Goal: Task Accomplishment & Management: Use online tool/utility

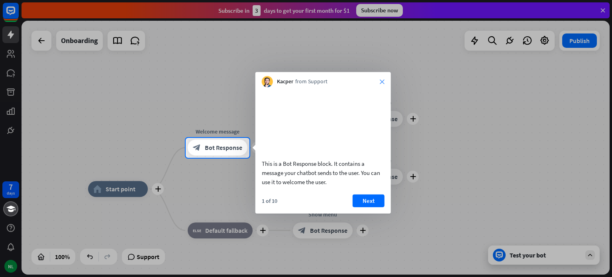
click at [383, 82] on icon "close" at bounding box center [382, 81] width 5 height 5
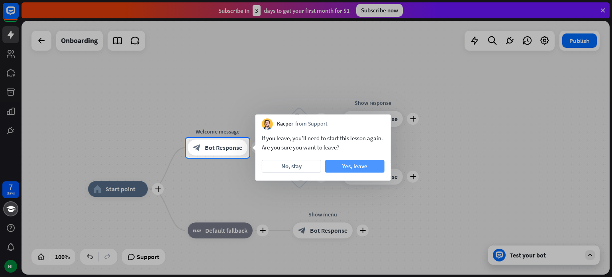
click at [359, 165] on button "Yes, leave" at bounding box center [354, 166] width 59 height 13
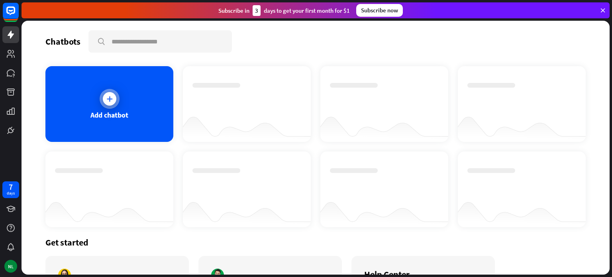
click at [103, 95] on div at bounding box center [110, 99] width 14 height 14
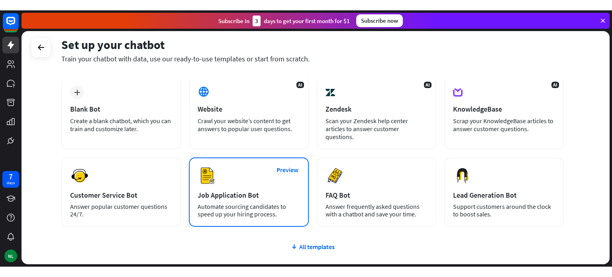
scroll to position [26, 0]
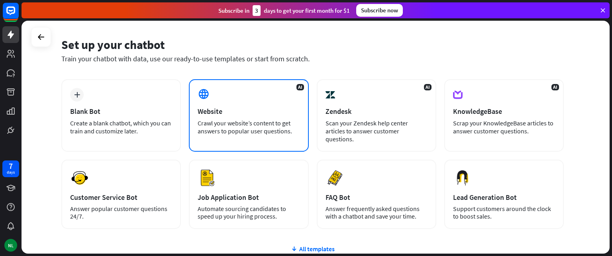
click at [213, 98] on div "AI Website Crawl your website’s content to get answers to popular user question…" at bounding box center [249, 115] width 120 height 73
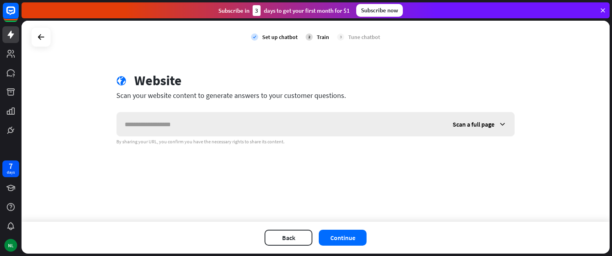
type input "*"
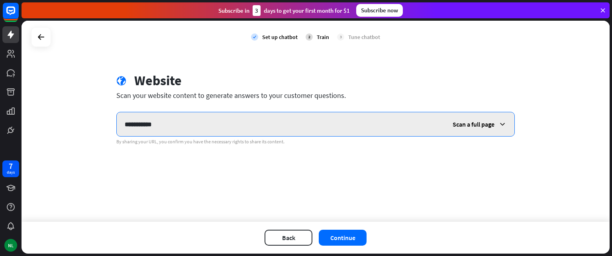
click at [124, 125] on input "**********" at bounding box center [281, 124] width 328 height 24
type input "**********"
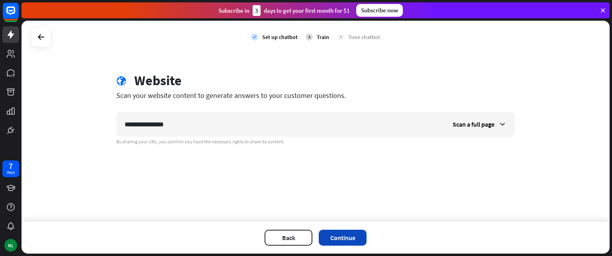
click at [362, 234] on button "Continue" at bounding box center [343, 238] width 48 height 16
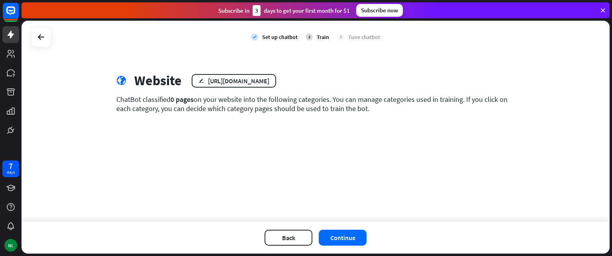
click at [168, 122] on div "globe Website edit [URL][DOMAIN_NAME] ChatBot classified 0 pages on your websit…" at bounding box center [316, 99] width 418 height 53
click at [203, 81] on div "edit [URL][DOMAIN_NAME]" at bounding box center [234, 81] width 85 height 14
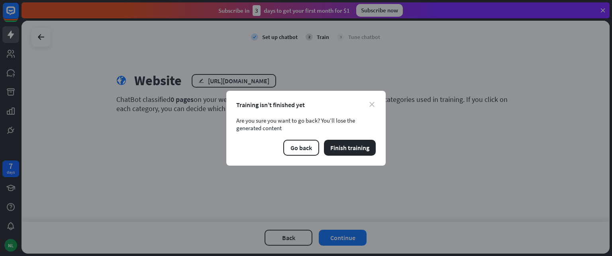
click at [370, 104] on icon "close" at bounding box center [372, 104] width 5 height 5
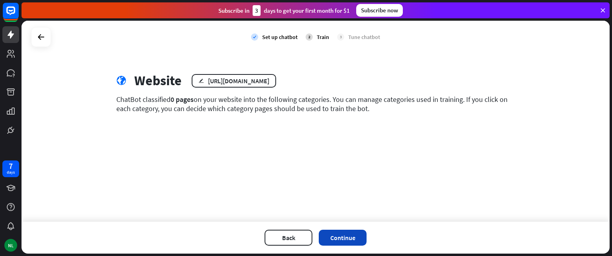
click at [356, 235] on button "Continue" at bounding box center [343, 238] width 48 height 16
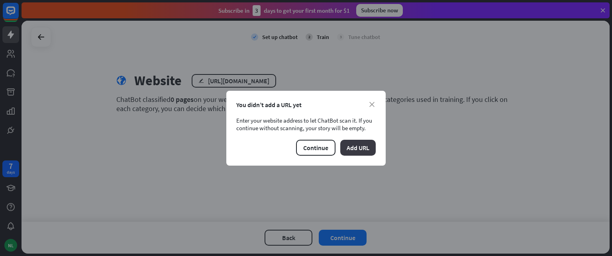
click at [371, 147] on button "Add URL" at bounding box center [357, 148] width 35 height 16
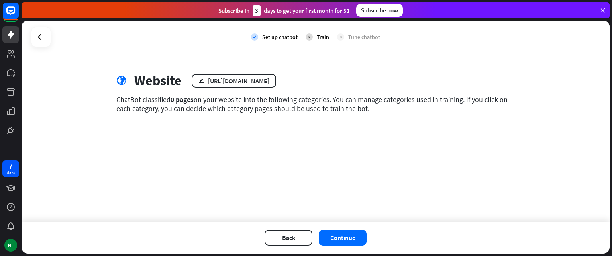
click at [278, 37] on div "Set up chatbot" at bounding box center [279, 36] width 35 height 7
click at [353, 232] on button "Continue" at bounding box center [343, 238] width 48 height 16
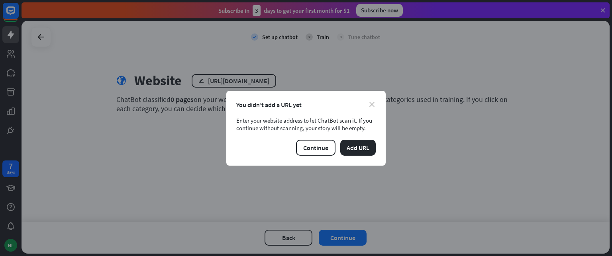
click at [374, 106] on icon "close" at bounding box center [372, 104] width 5 height 5
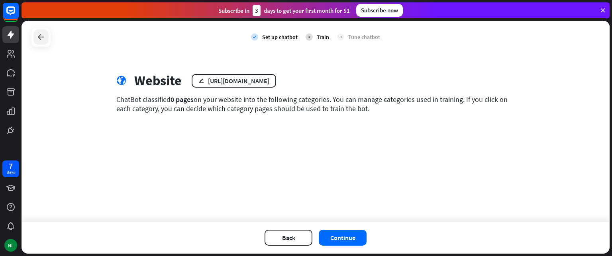
click at [47, 37] on div at bounding box center [40, 36] width 15 height 15
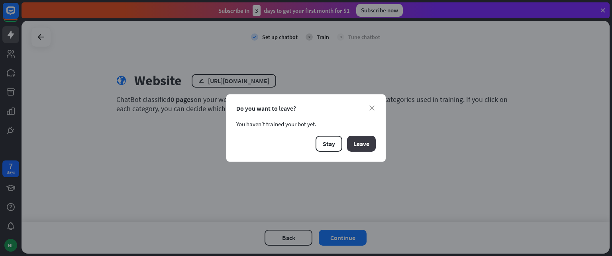
click at [361, 145] on button "Leave" at bounding box center [361, 144] width 29 height 16
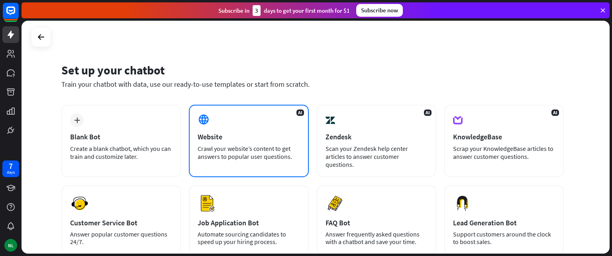
click at [213, 138] on div "Website" at bounding box center [249, 136] width 102 height 9
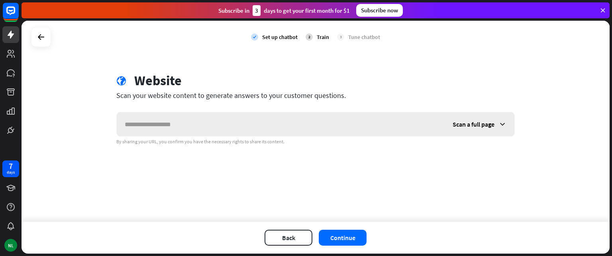
click at [203, 123] on input "text" at bounding box center [281, 124] width 328 height 24
click at [486, 121] on span "Scan a full page" at bounding box center [474, 124] width 42 height 8
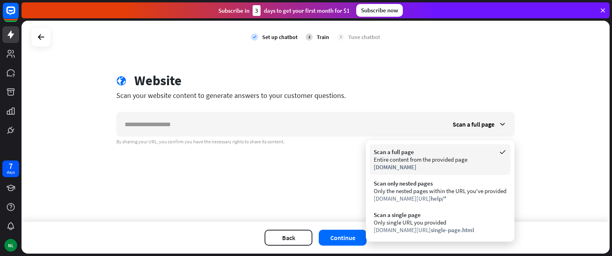
click at [454, 157] on div "Entire content from the provided page" at bounding box center [440, 160] width 133 height 8
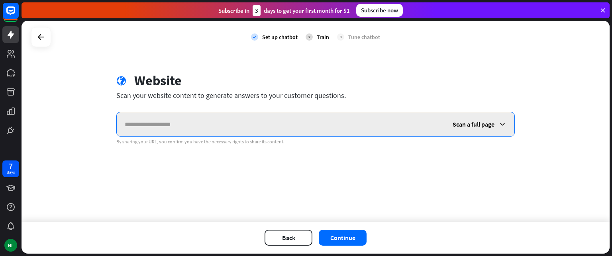
click at [315, 124] on input "text" at bounding box center [281, 124] width 328 height 24
type input "**********"
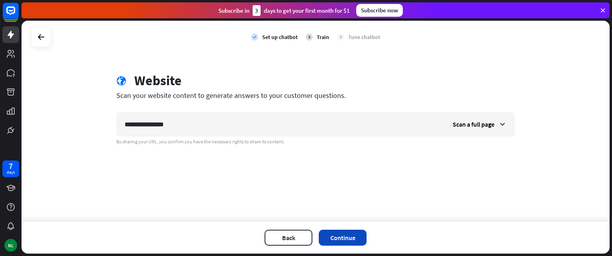
click at [356, 231] on button "Continue" at bounding box center [343, 238] width 48 height 16
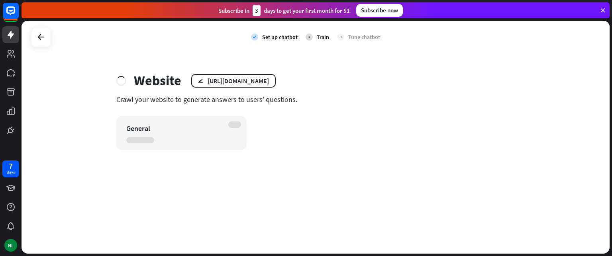
click at [244, 127] on div "General" at bounding box center [181, 133] width 130 height 34
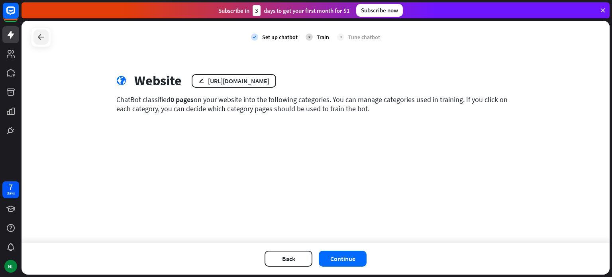
click at [37, 38] on icon at bounding box center [41, 37] width 10 height 10
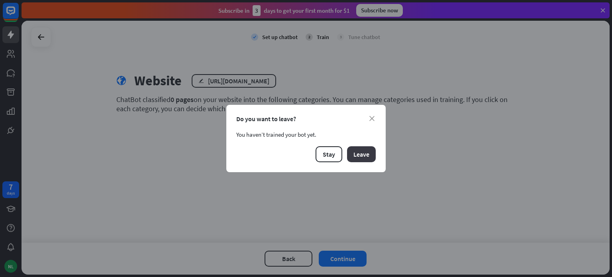
click at [372, 154] on button "Leave" at bounding box center [361, 154] width 29 height 16
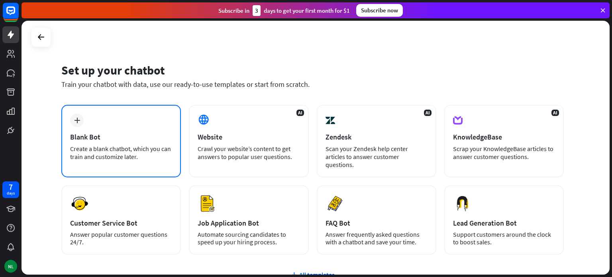
click at [115, 130] on div "plus Blank Bot Create a blank chatbot, which you can train and customize later." at bounding box center [121, 141] width 120 height 73
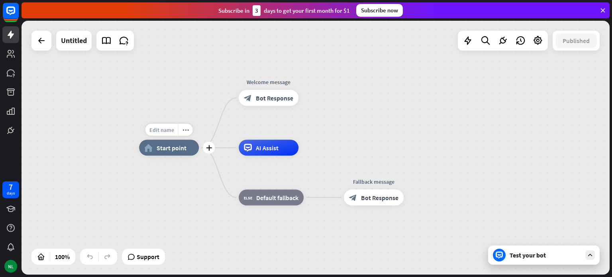
click at [164, 132] on span "Edit name" at bounding box center [161, 129] width 25 height 7
type input "****"
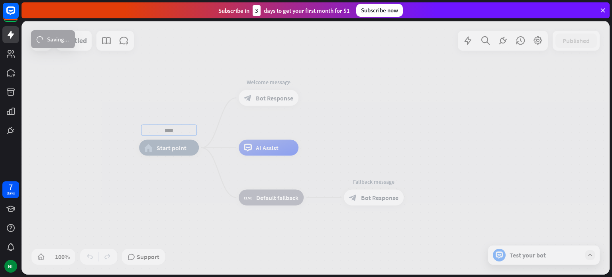
click at [263, 96] on div "**** home_2 Start point Edit name more_horiz Welcome message block_bot_response…" at bounding box center [316, 148] width 588 height 254
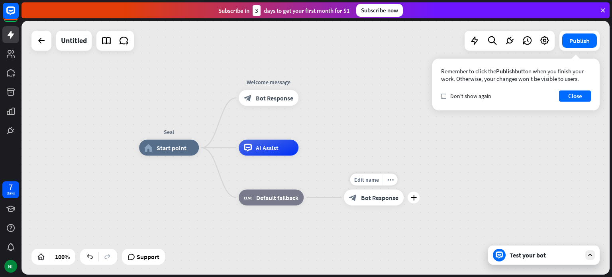
click at [395, 205] on div "block_bot_response Bot Response" at bounding box center [374, 198] width 60 height 16
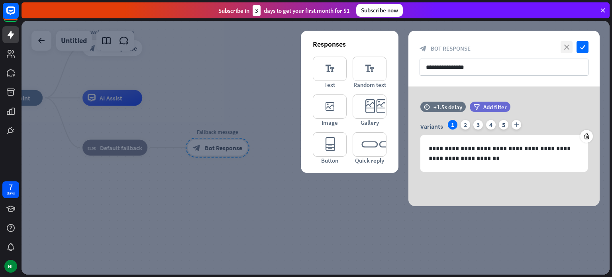
click at [568, 46] on icon "close" at bounding box center [567, 47] width 12 height 12
